Goal: Information Seeking & Learning: Understand process/instructions

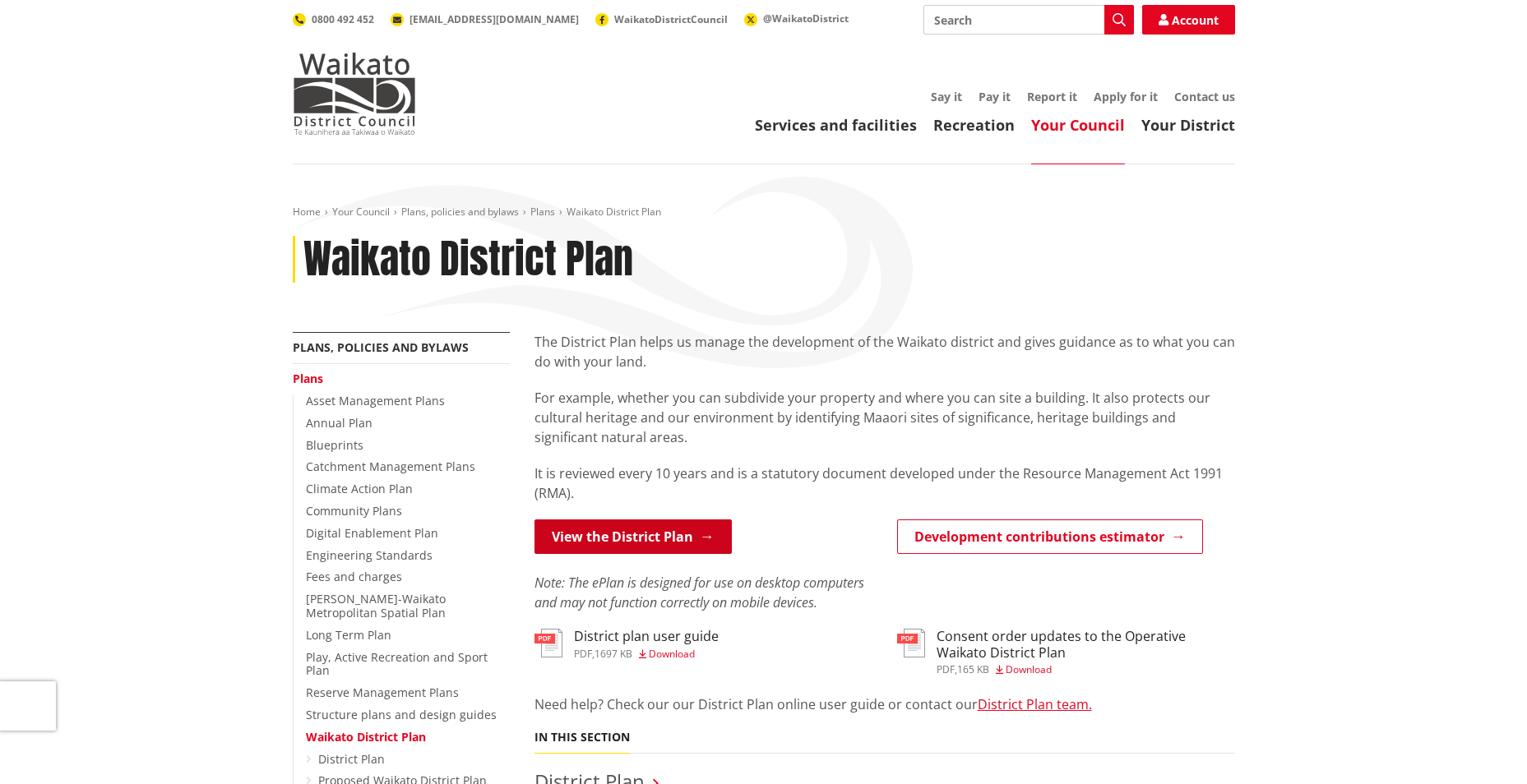
click at [607, 526] on link "View the District Plan" at bounding box center [633, 536] width 197 height 34
click at [605, 548] on link "View the District Plan" at bounding box center [633, 536] width 197 height 34
